Goal: Task Accomplishment & Management: Complete application form

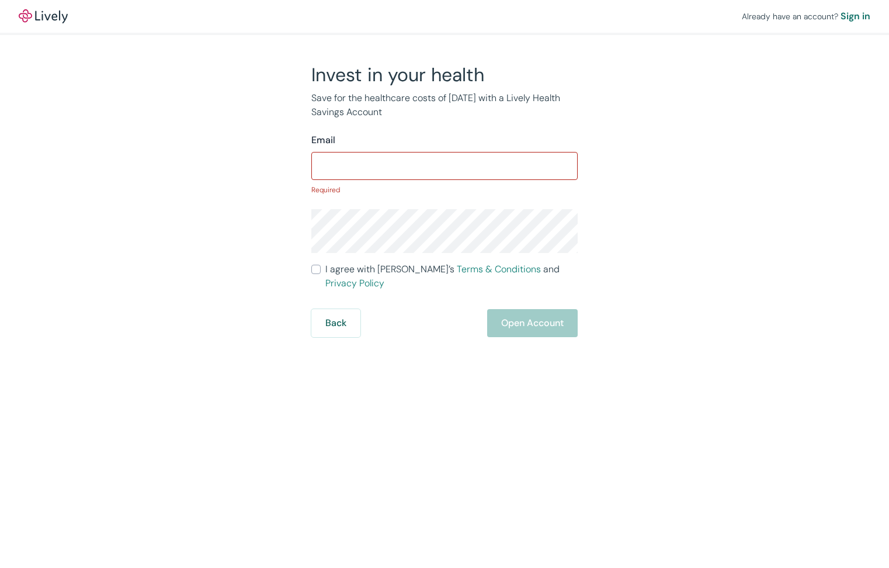
click at [197, 145] on div "Invest in your health Save for the healthcare costs of [DATE] with a Lively Hea…" at bounding box center [437, 200] width 561 height 274
click at [448, 169] on input "Email" at bounding box center [444, 165] width 266 height 23
click at [166, 388] on div "Already have an account? Sign in Invest in your health Save for the healthcare …" at bounding box center [444, 284] width 889 height 568
click at [360, 172] on input "Email" at bounding box center [444, 165] width 266 height 23
paste input "[PERSON_NAME][EMAIL_ADDRESS][PERSON_NAME][DOMAIN_NAME]"
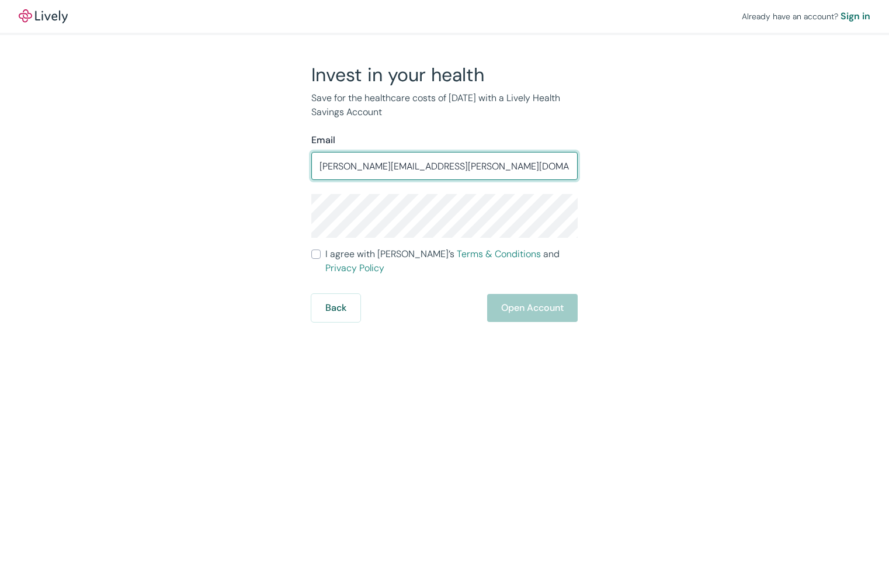
type input "[PERSON_NAME][EMAIL_ADDRESS][PERSON_NAME][DOMAIN_NAME]"
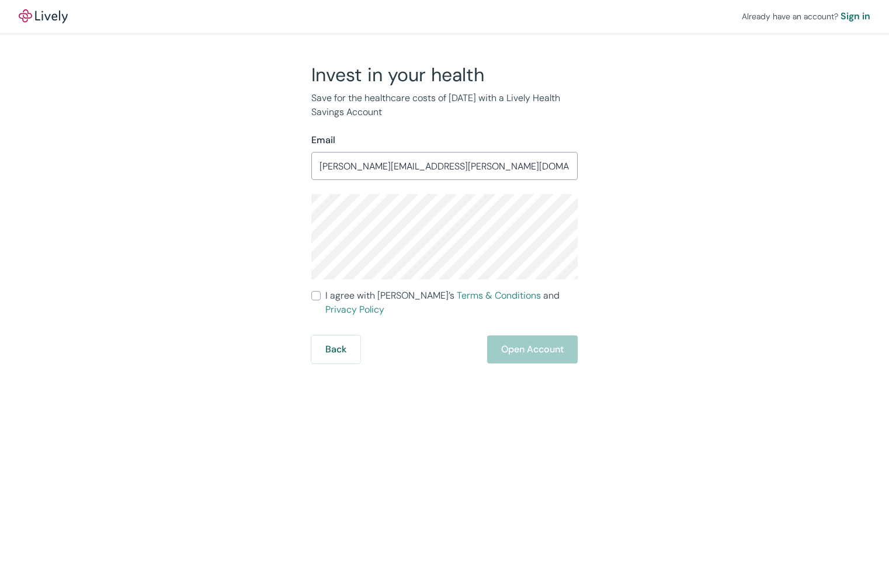
click at [373, 297] on span "I agree with Lively’s Terms & Conditions and Privacy Policy" at bounding box center [451, 303] width 252 height 28
click at [321, 297] on input "I agree with Lively’s Terms & Conditions and Privacy Policy" at bounding box center [315, 295] width 9 height 9
checkbox input "true"
click at [546, 338] on button "Open Account" at bounding box center [532, 349] width 91 height 28
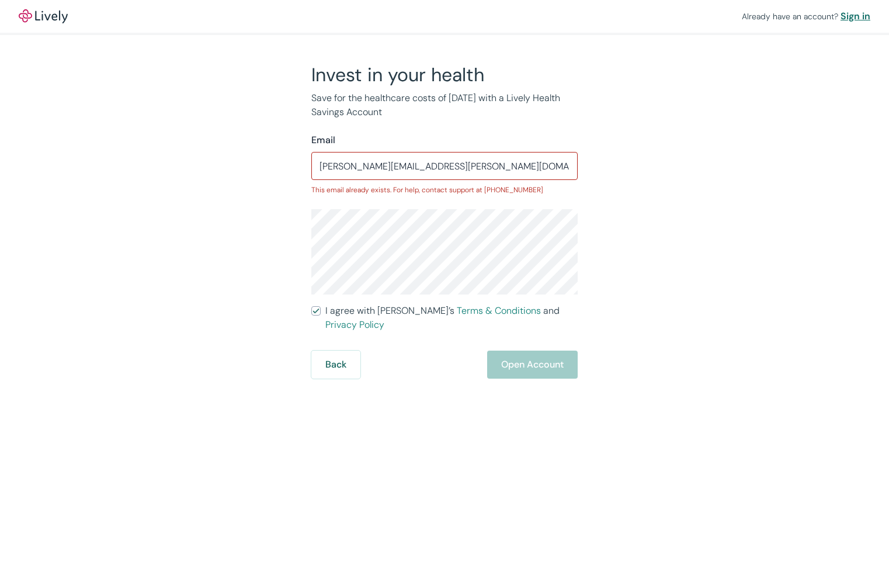
click at [857, 16] on div "Sign in" at bounding box center [856, 16] width 30 height 14
